Goal: Navigation & Orientation: Find specific page/section

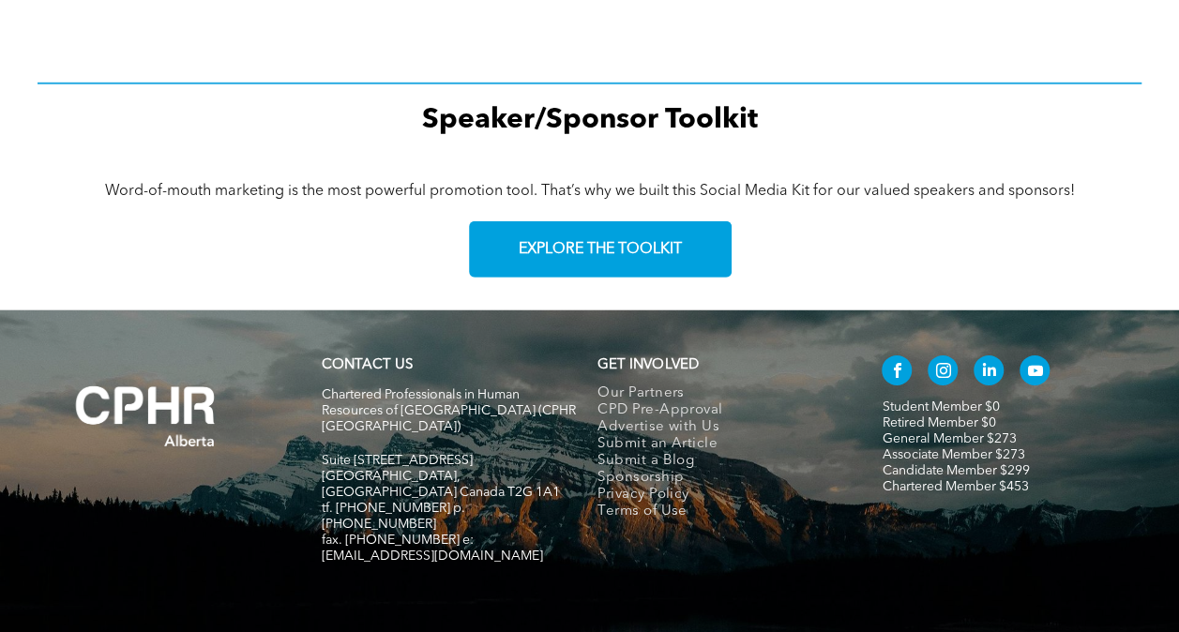
scroll to position [2819, 0]
